Goal: Task Accomplishment & Management: Complete application form

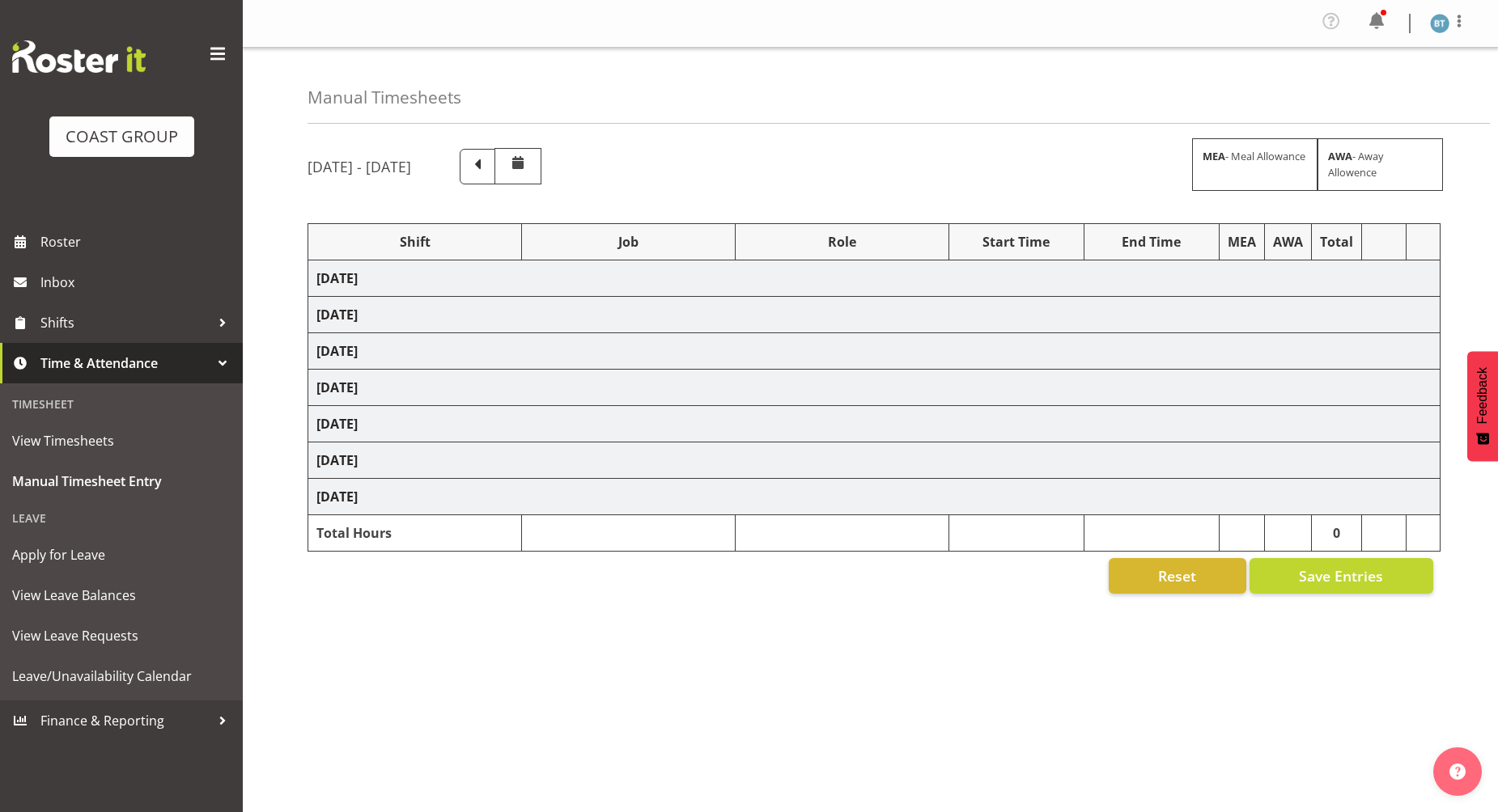
select select "9464"
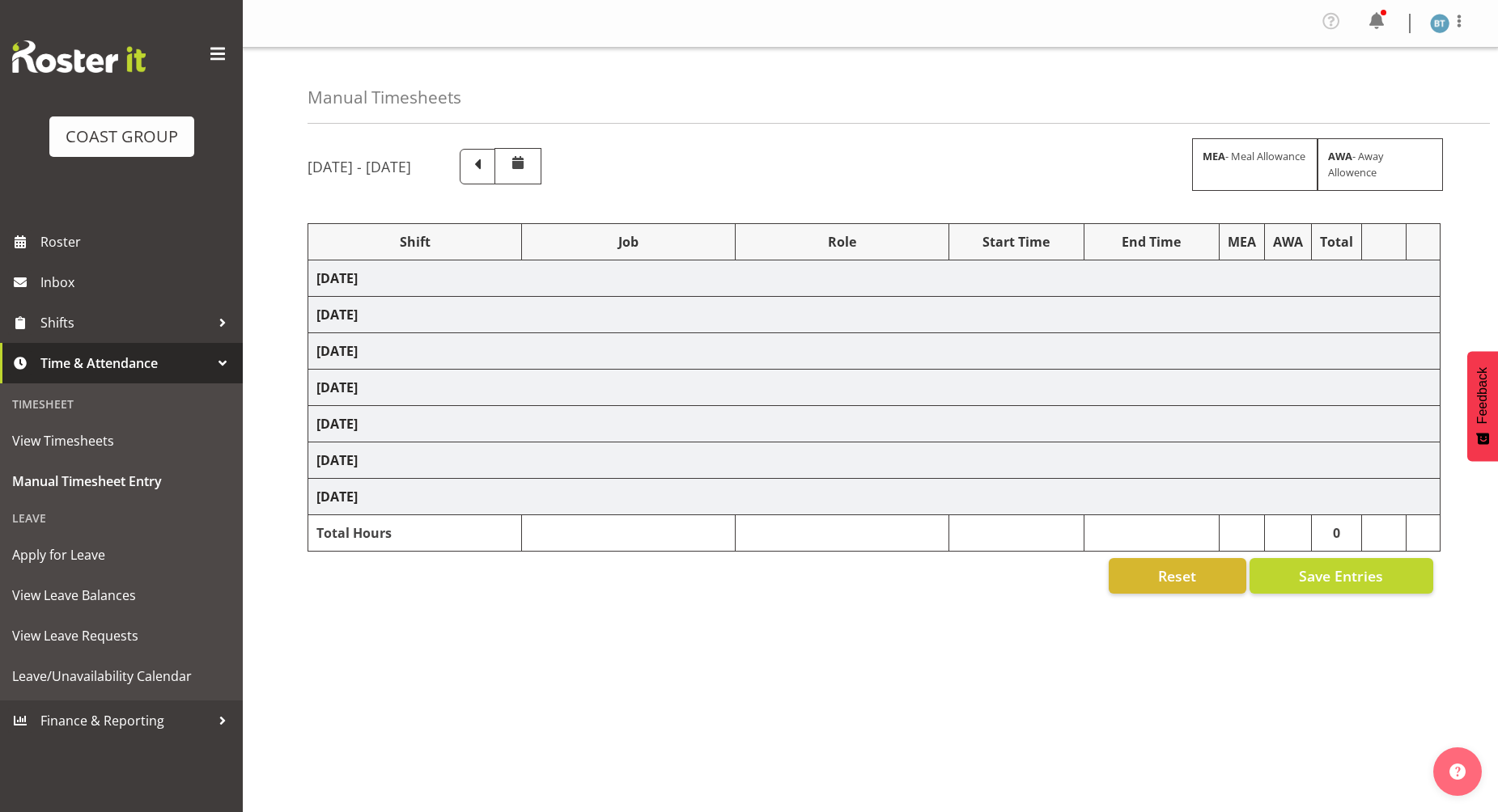
select select "9465"
select select "16"
select select "9465"
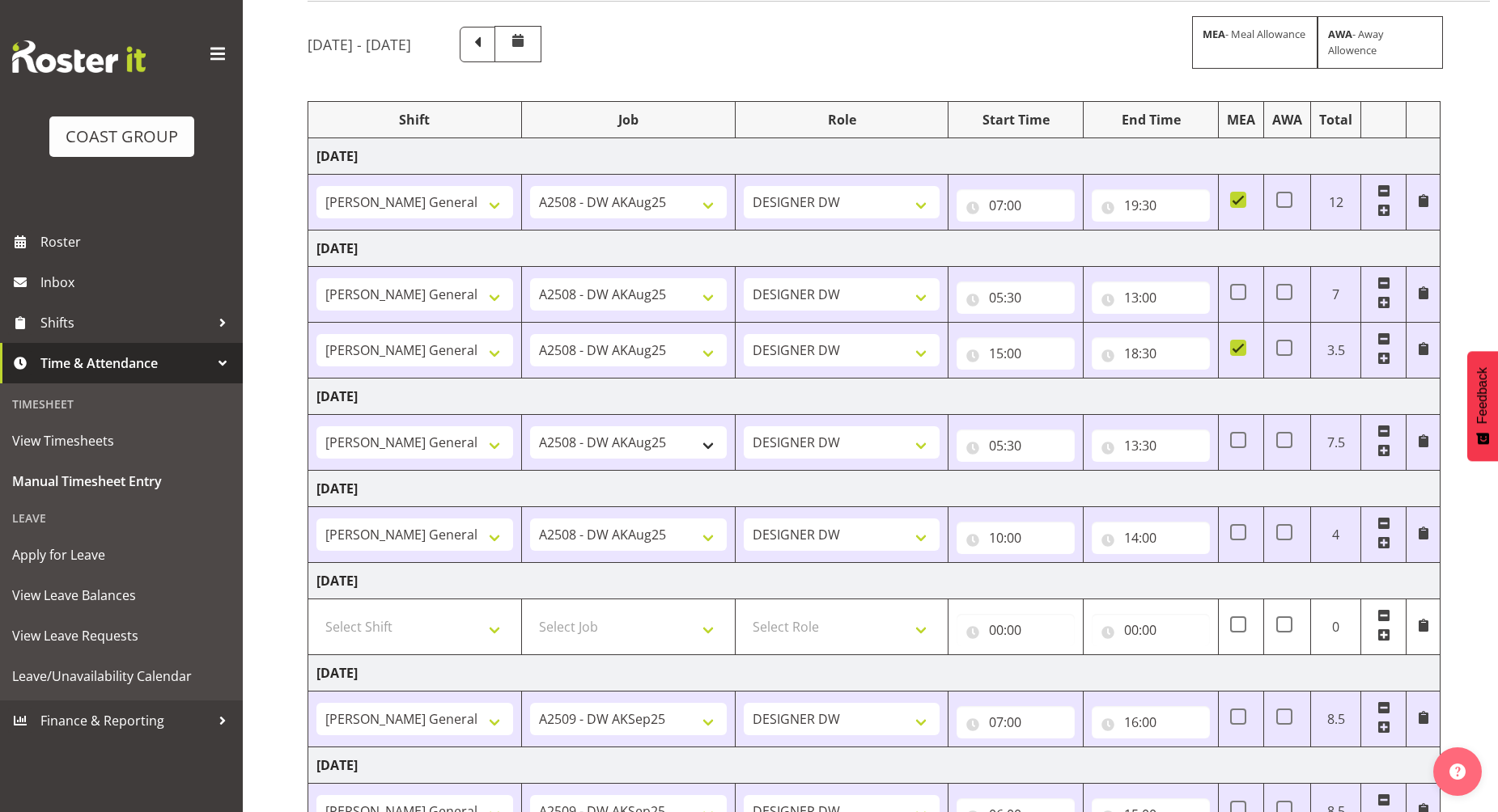
scroll to position [255, 0]
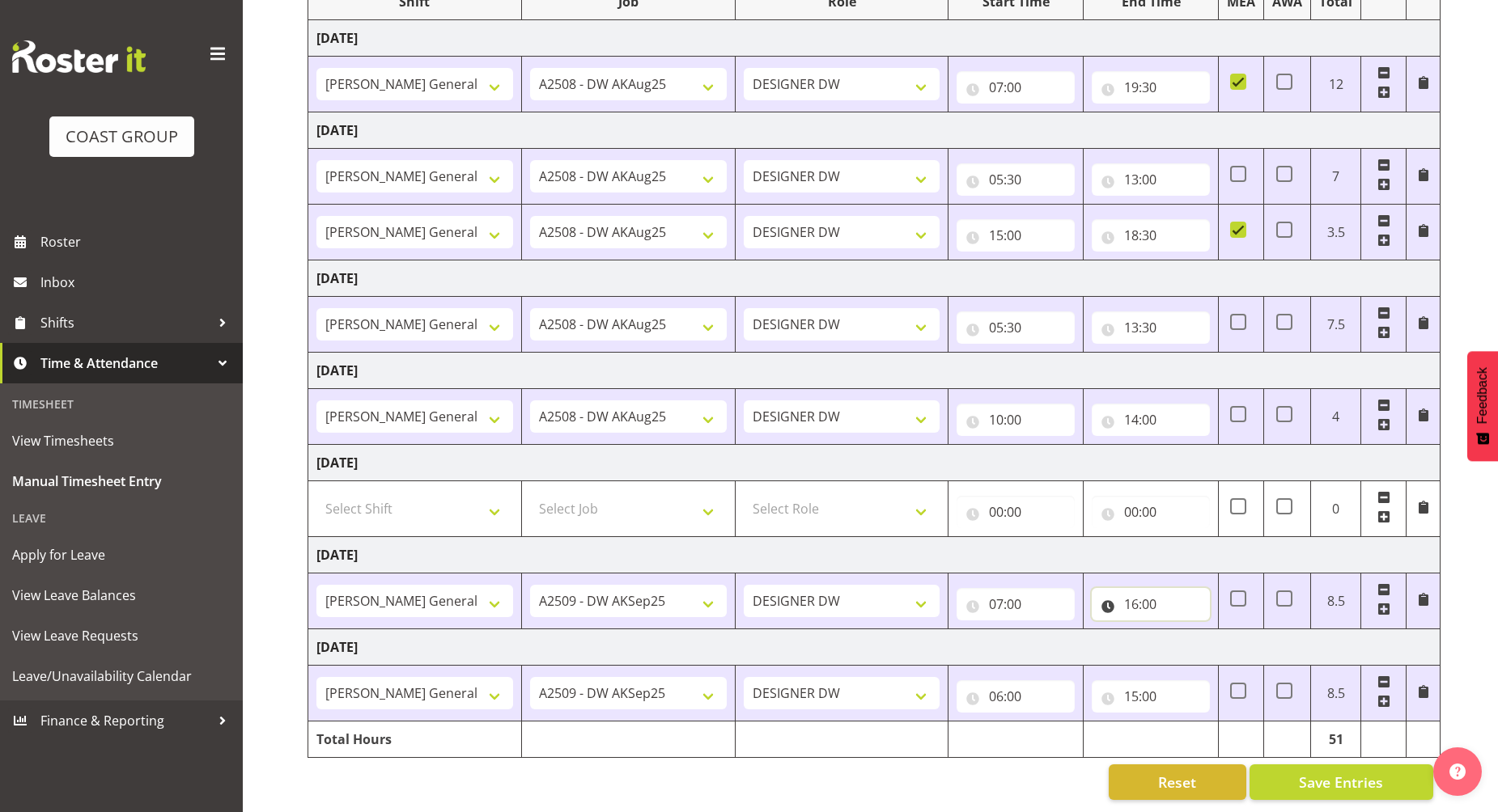
click at [1132, 592] on input "16:00" at bounding box center [1151, 604] width 118 height 32
click at [1202, 630] on select "00 01 02 03 04 05 06 07 08 09 10 11 12 13 14 15 16 17 18 19 20 21 22 23" at bounding box center [1203, 646] width 36 height 32
select select "14"
click at [1185, 630] on select "00 01 02 03 04 05 06 07 08 09 10 11 12 13 14 15 16 17 18 19 20 21 22 23" at bounding box center [1203, 646] width 36 height 32
type input "14:00"
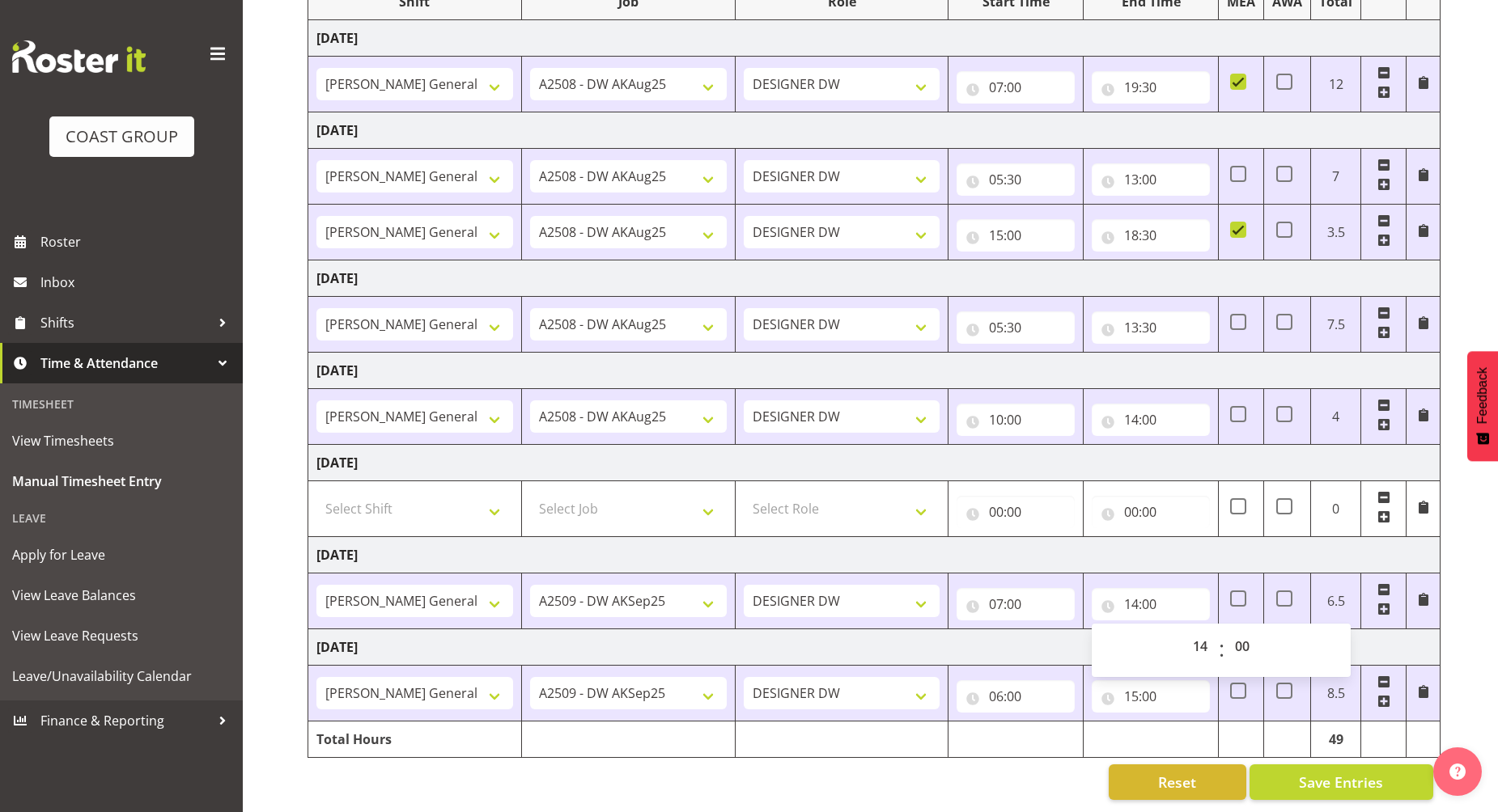
click at [1146, 549] on td "[DATE]" at bounding box center [874, 556] width 1132 height 36
click at [1387, 603] on span at bounding box center [1384, 609] width 13 height 13
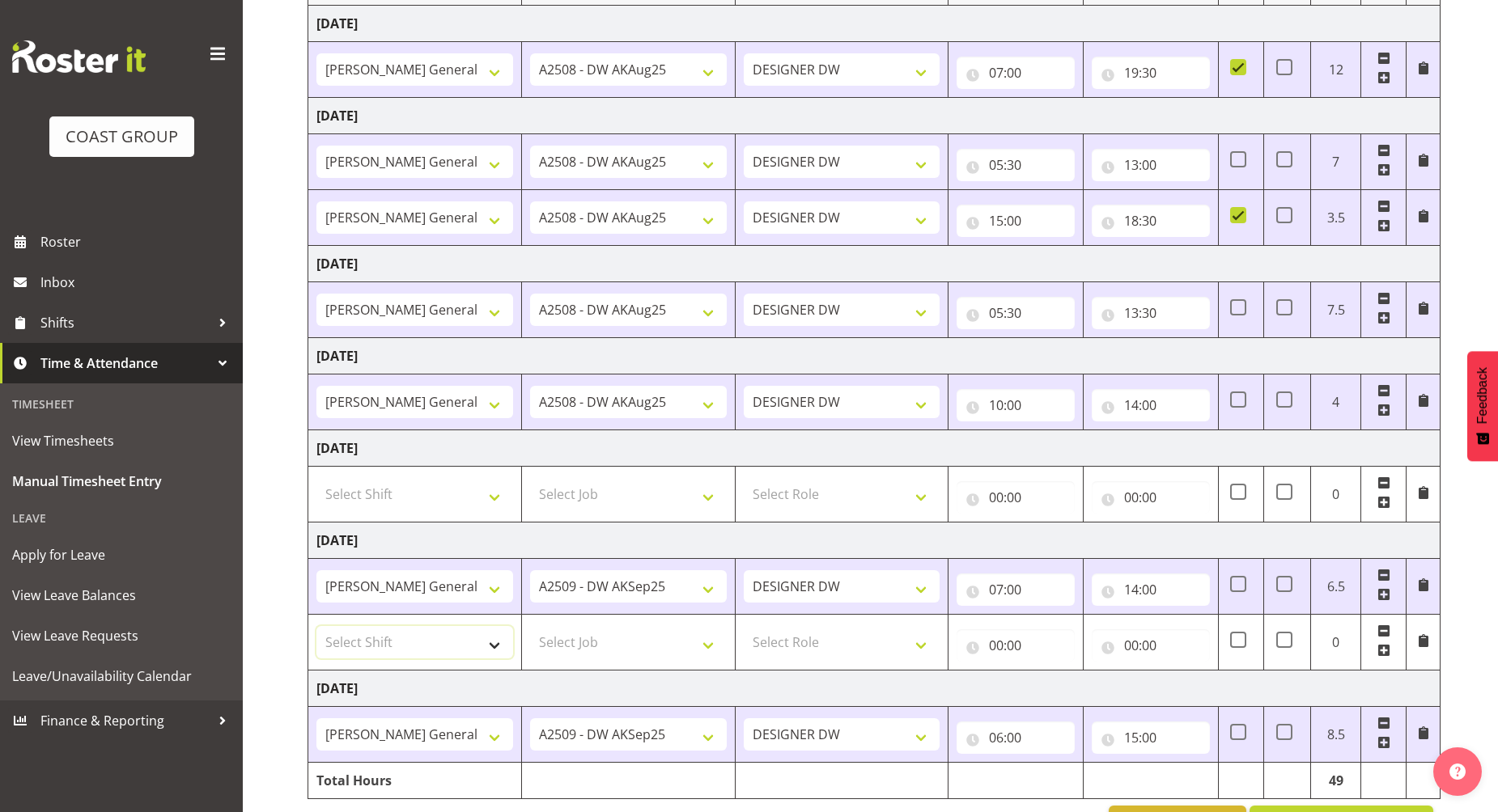
click at [412, 641] on select "Select Shift [PERSON_NAME] General Work" at bounding box center [415, 642] width 197 height 32
select select "6878"
click at [317, 626] on select "Select Shift [PERSON_NAME] General Work" at bounding box center [415, 642] width 197 height 32
click at [687, 641] on select "Select Job 1 Carlton Events 1 [PERSON_NAME][GEOGRAPHIC_DATA] 1 [PERSON_NAME][GE…" at bounding box center [629, 642] width 197 height 32
select select "9465"
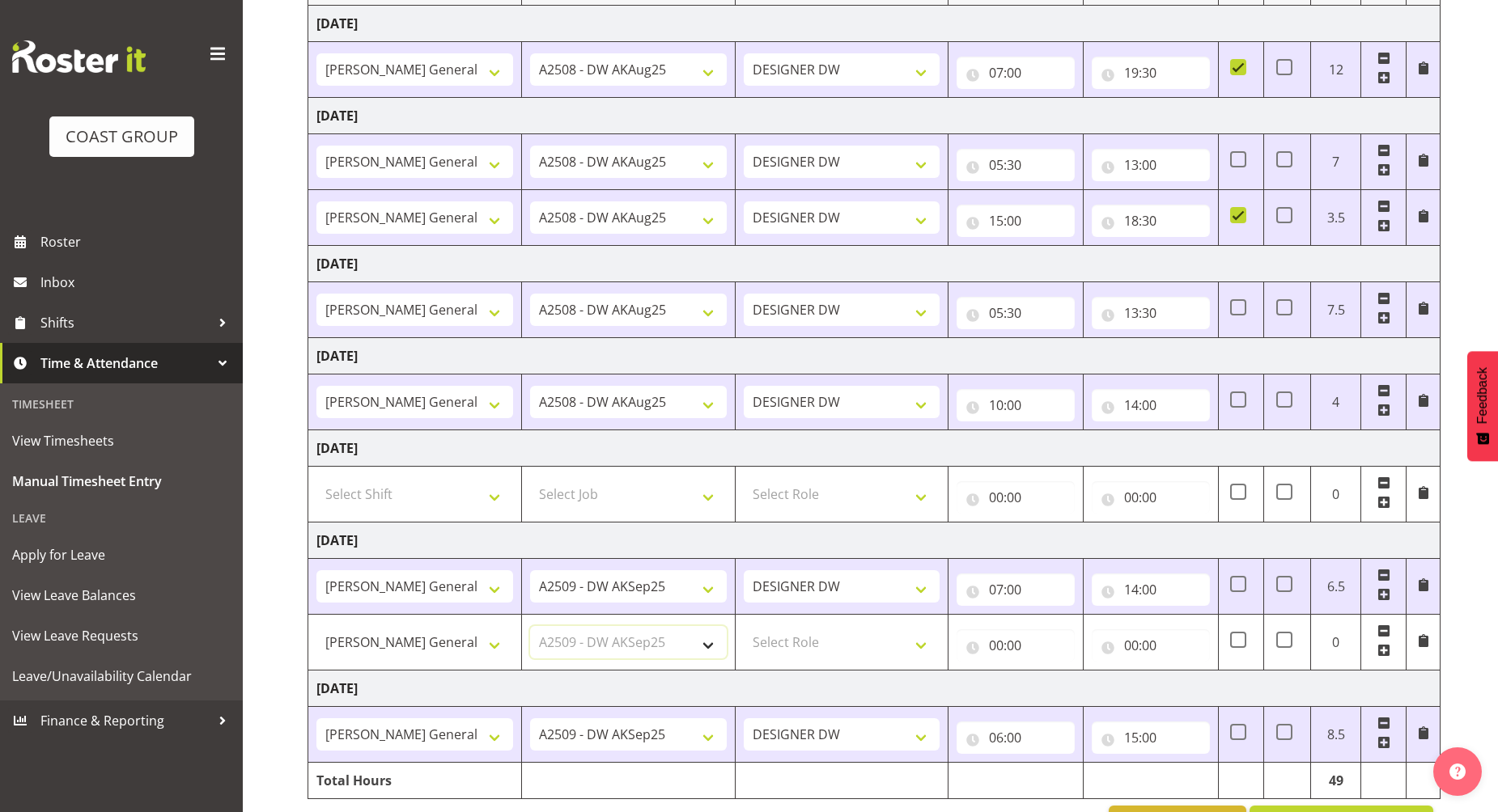
click at [530, 626] on select "Select Job 1 Carlton Events 1 [PERSON_NAME][GEOGRAPHIC_DATA] 1 [PERSON_NAME][GE…" at bounding box center [629, 642] width 197 height 32
click at [806, 632] on select "Select Role DESIGNER [PERSON_NAME]" at bounding box center [842, 642] width 197 height 32
select select "221"
click at [744, 626] on select "Select Role DESIGNER [PERSON_NAME]" at bounding box center [842, 642] width 197 height 32
click at [994, 645] on input "00:00" at bounding box center [1016, 645] width 118 height 32
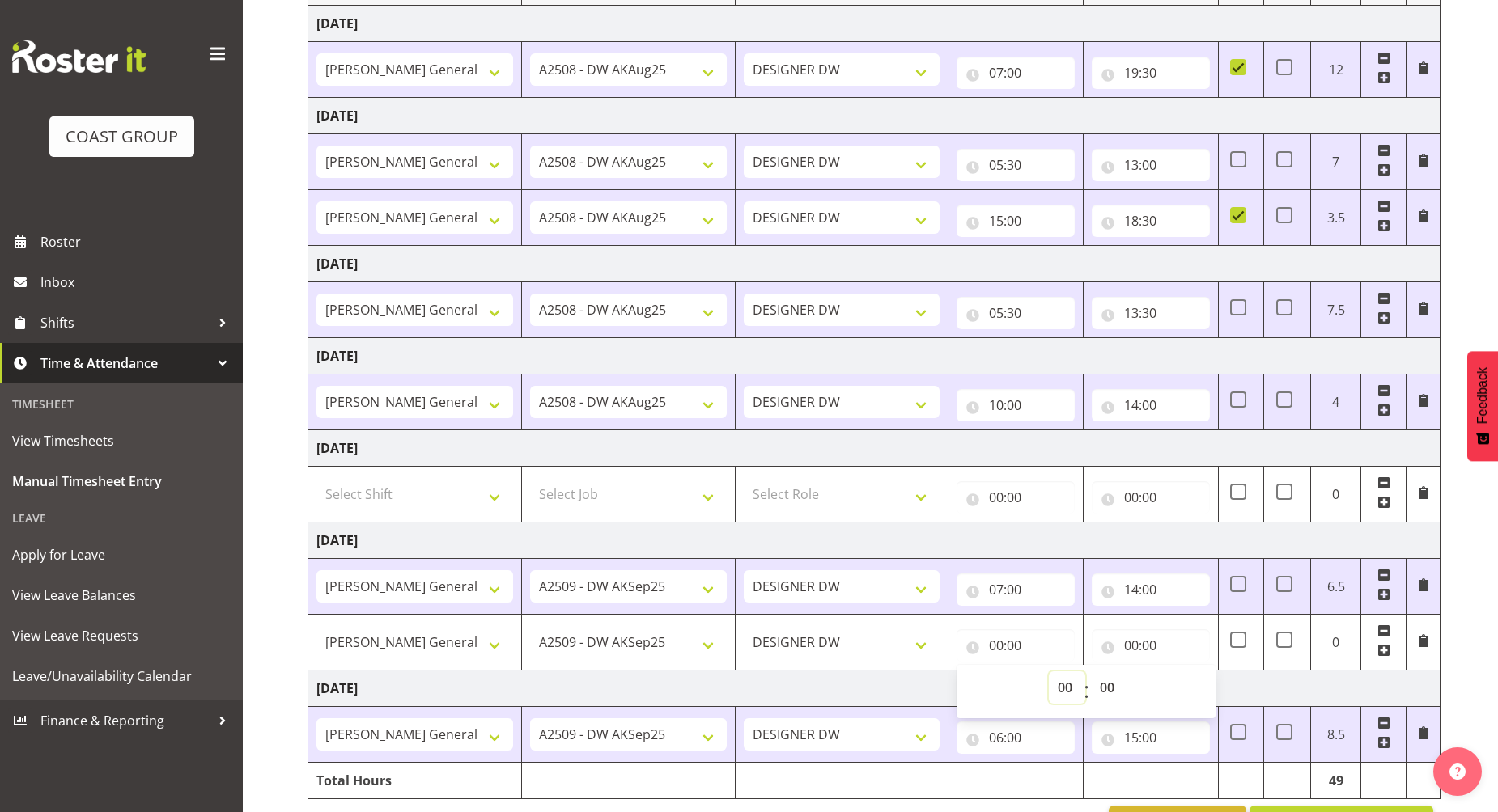
click at [1065, 690] on select "00 01 02 03 04 05 06 07 08 09 10 11 12 13 14 15 16 17 18 19 20 21 22 23" at bounding box center [1067, 687] width 36 height 32
select select "14"
click at [1049, 671] on select "00 01 02 03 04 05 06 07 08 09 10 11 12 13 14 15 16 17 18 19 20 21 22 23" at bounding box center [1067, 687] width 36 height 32
type input "14:00"
click at [1123, 685] on select "00 01 02 03 04 05 06 07 08 09 10 11 12 13 14 15 16 17 18 19 20 21 22 23 24 25 2…" at bounding box center [1109, 687] width 36 height 32
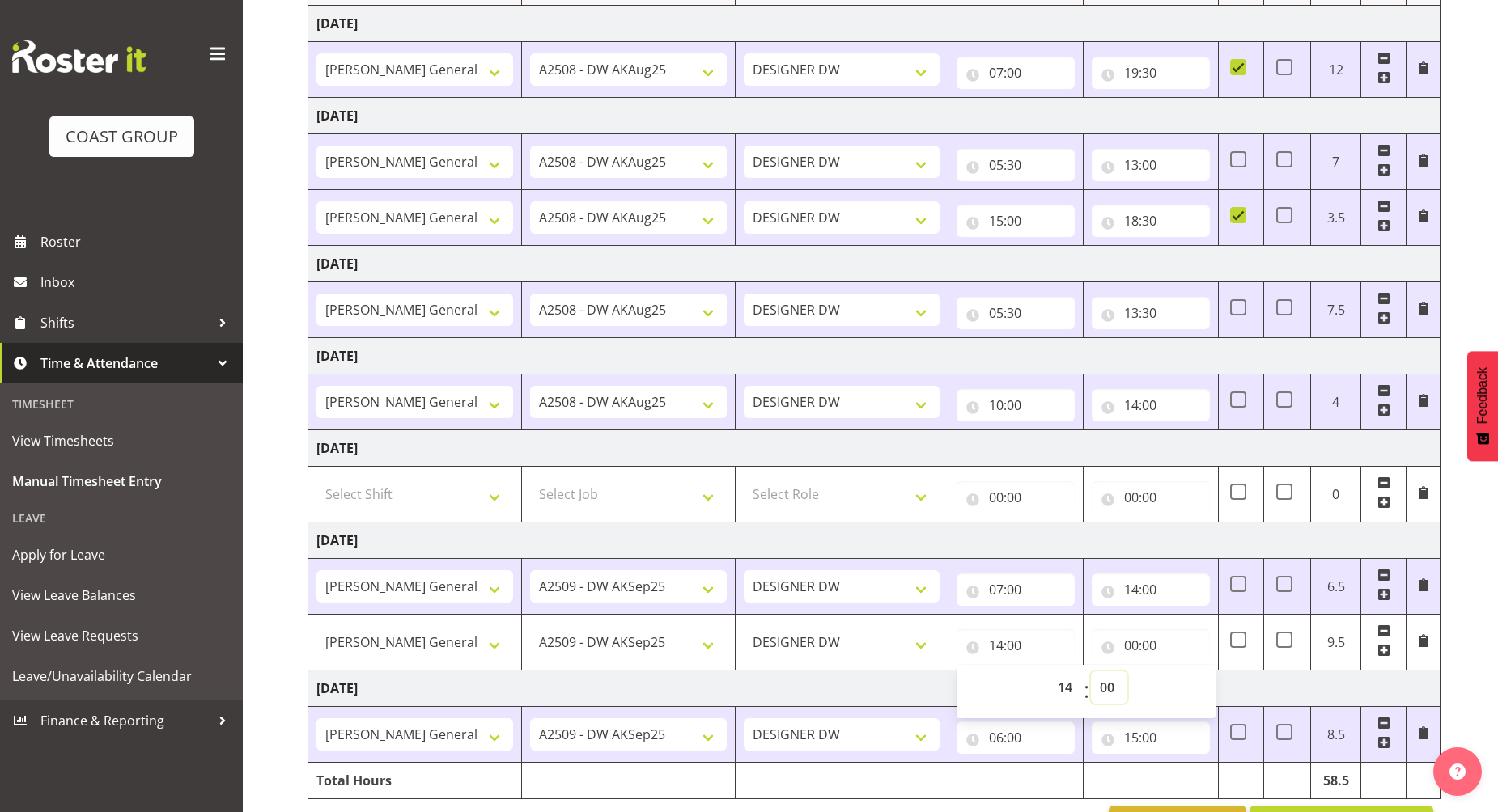
select select "30"
click at [1091, 671] on select "00 01 02 03 04 05 06 07 08 09 10 11 12 13 14 15 16 17 18 19 20 21 22 23 24 25 2…" at bounding box center [1109, 687] width 36 height 32
type input "14:30"
click at [1134, 645] on input "00:00" at bounding box center [1151, 645] width 118 height 32
click at [1197, 687] on select "00 01 02 03 04 05 06 07 08 09 10 11 12 13 14 15 16 17 18 19 20 21 22 23" at bounding box center [1203, 687] width 36 height 32
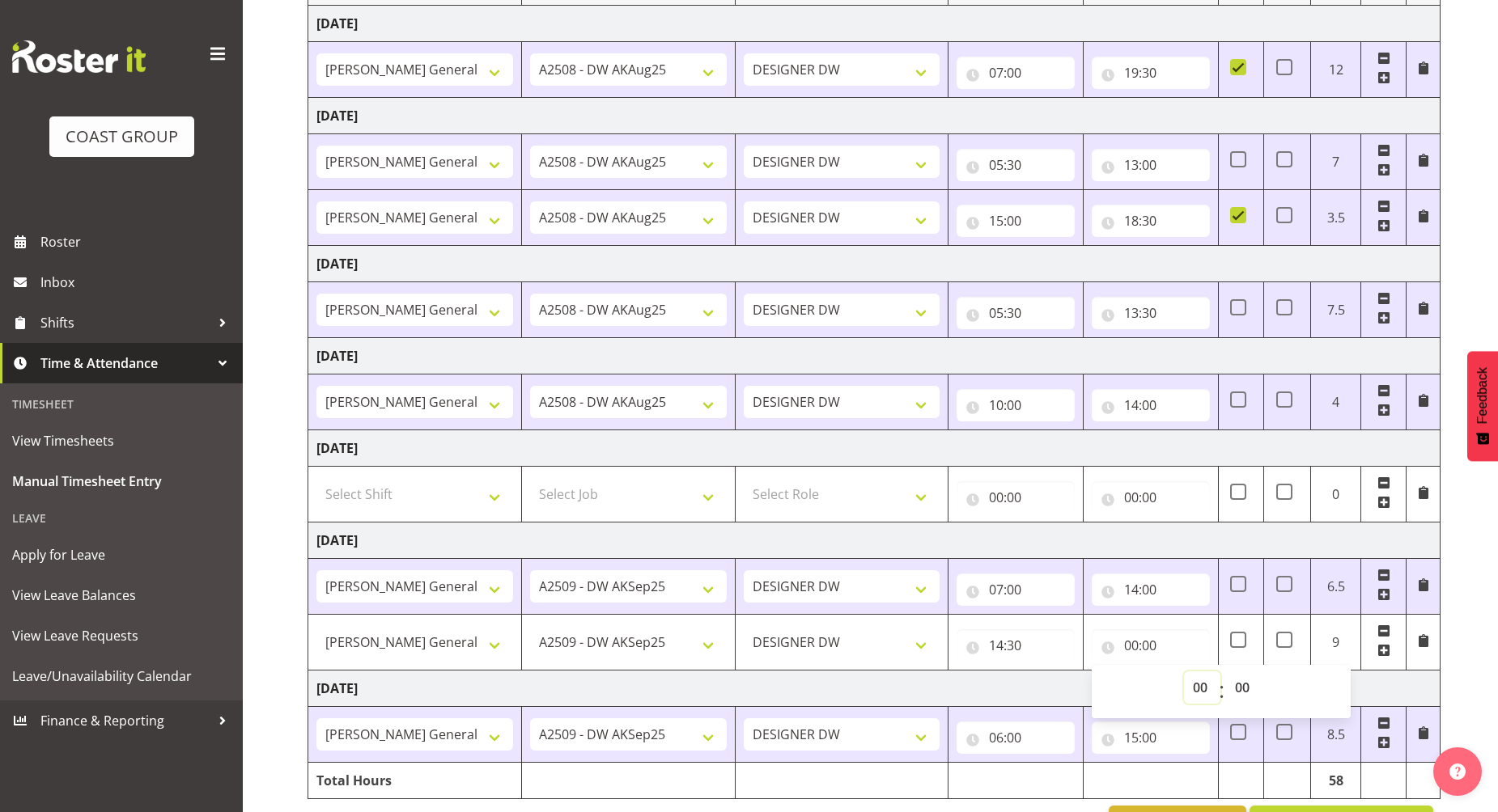
select select "15"
click at [1185, 671] on select "00 01 02 03 04 05 06 07 08 09 10 11 12 13 14 15 16 17 18 19 20 21 22 23" at bounding box center [1203, 687] width 36 height 32
type input "15:00"
click at [1201, 686] on select "00 01 02 03 04 05 06 07 08 09 10 11 12 13 14 15 16 17 18 19 20 21 22 23" at bounding box center [1203, 687] width 36 height 32
click at [1114, 552] on td "[DATE]" at bounding box center [874, 541] width 1132 height 36
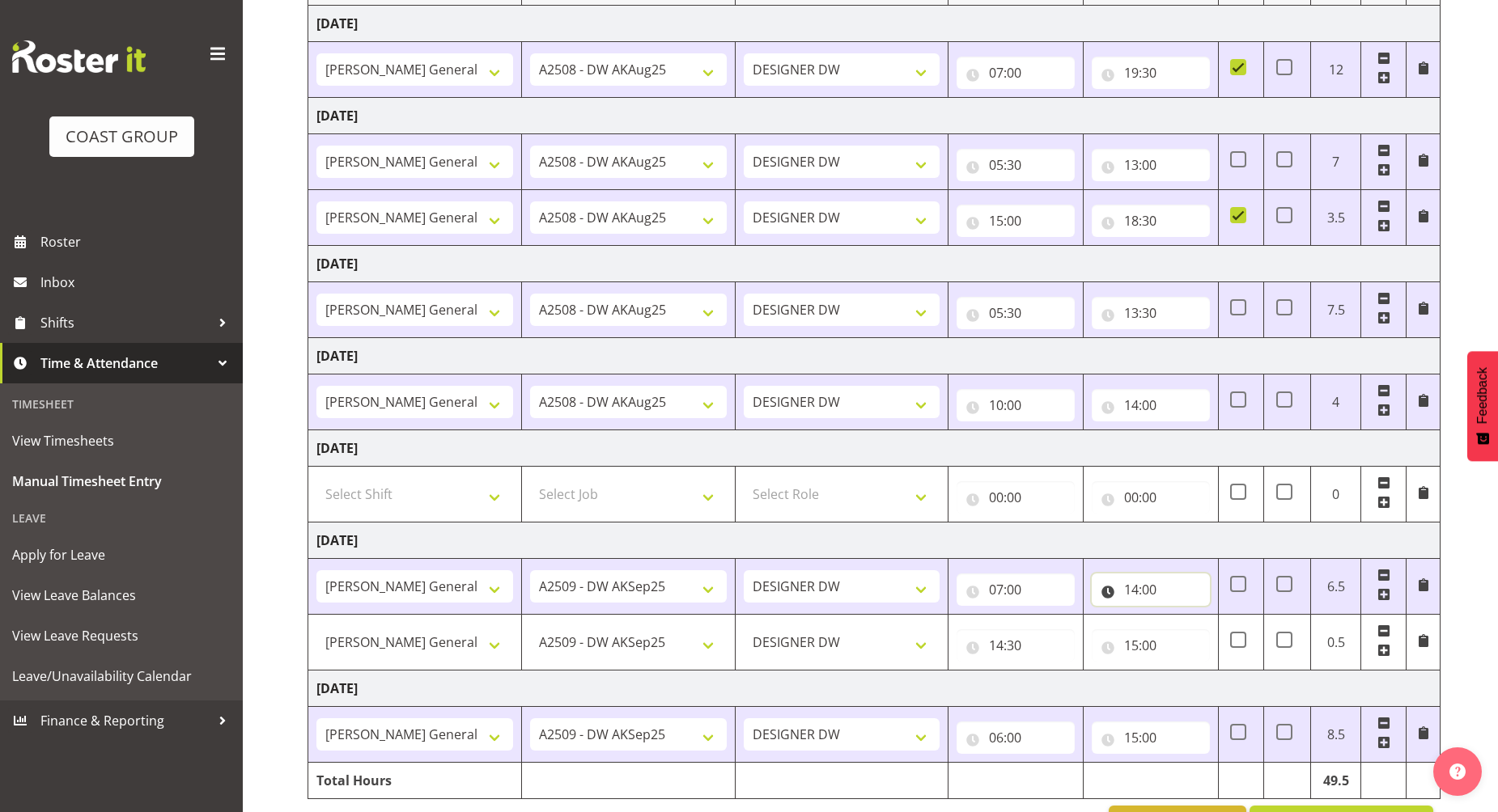
click at [1137, 594] on input "14:00" at bounding box center [1151, 590] width 118 height 32
click at [1199, 631] on select "00 01 02 03 04 05 06 07 08 09 10 11 12 13 14 15 16 17 18 19 20 21 22 23" at bounding box center [1203, 632] width 36 height 32
